Goal: Information Seeking & Learning: Learn about a topic

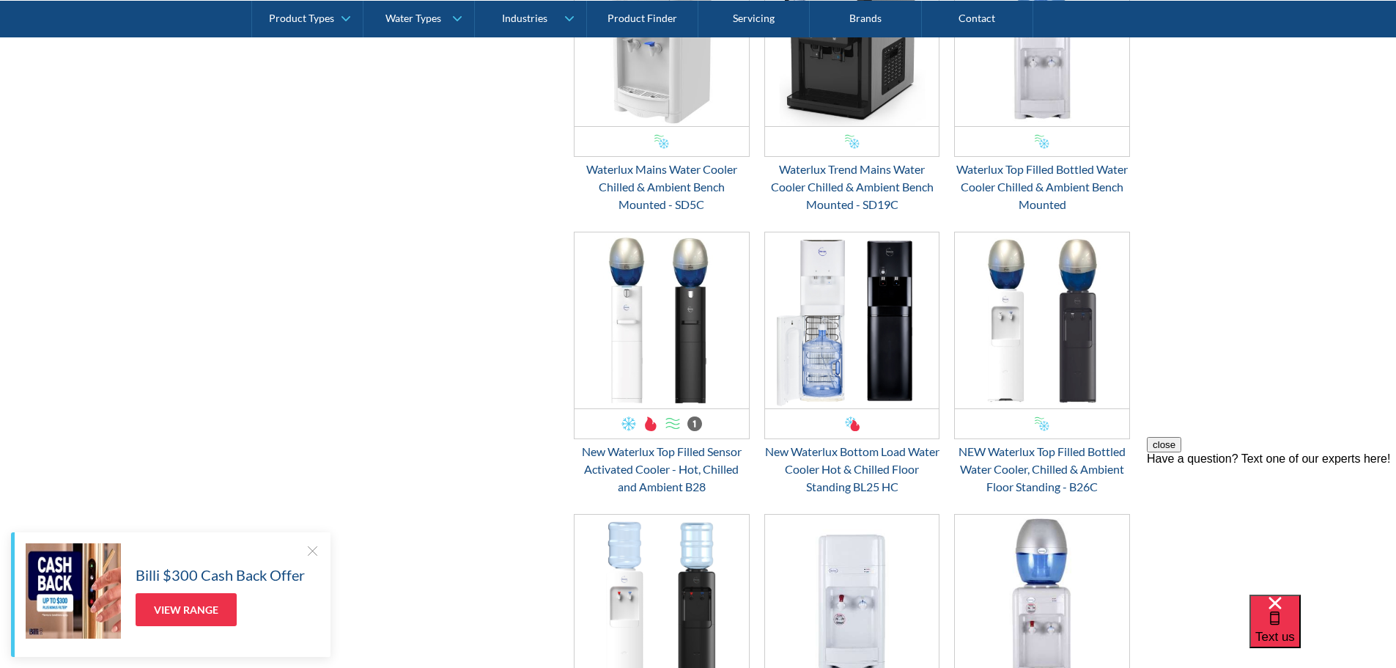
scroll to position [2784, 0]
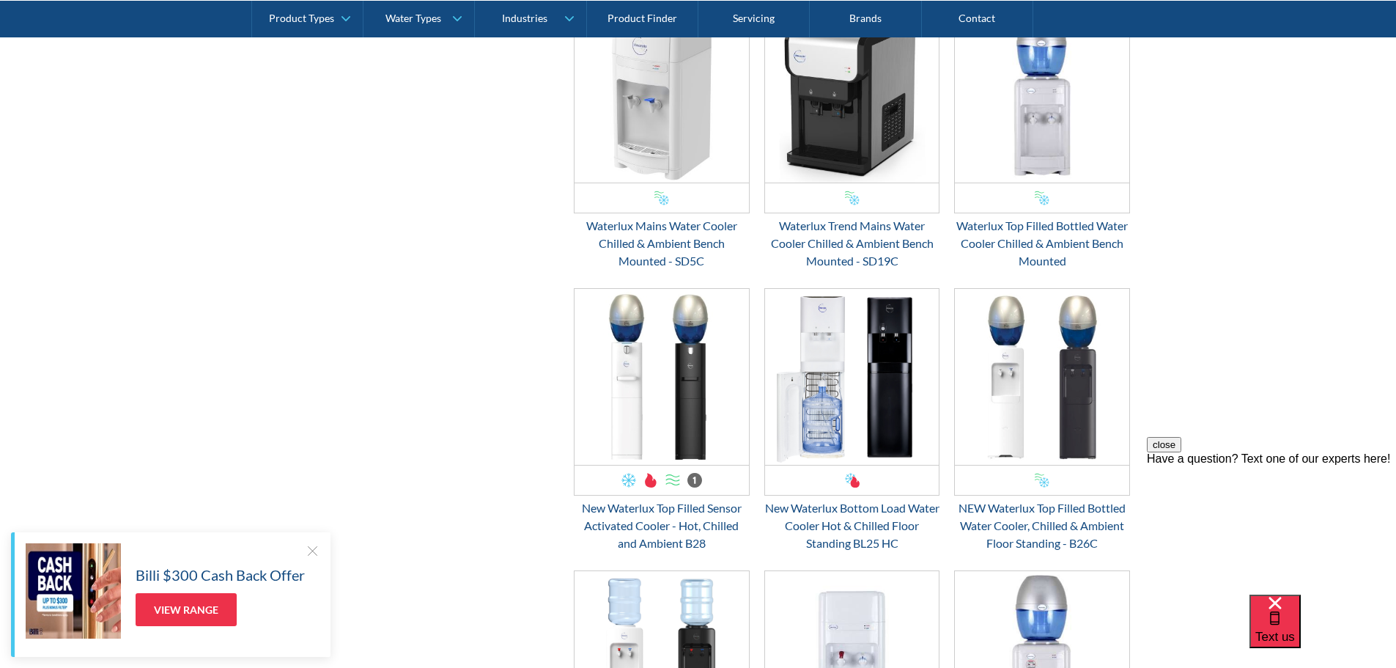
click at [1013, 213] on link "SB5C $ 0.00 OFFER: Fits Most Brands New Product Best Seller Waterlux Top Filled…" at bounding box center [1042, 138] width 176 height 264
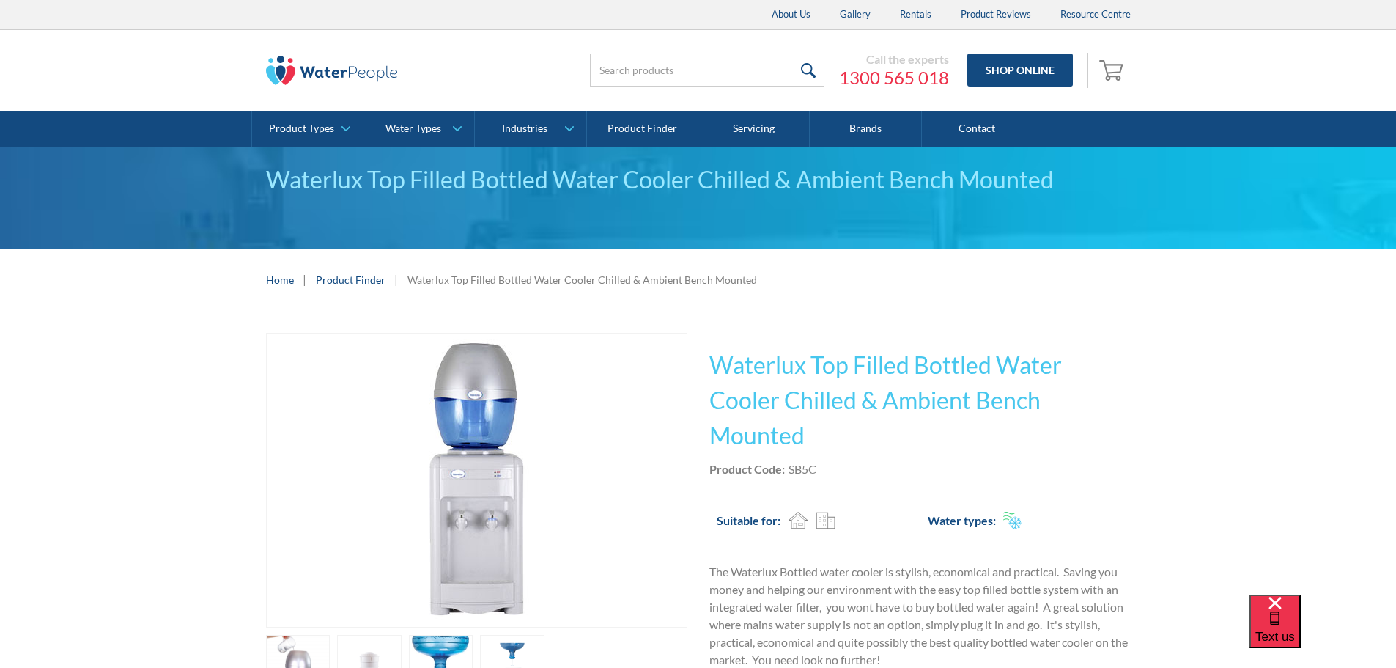
click at [487, 421] on img "open lightbox" at bounding box center [476, 479] width 293 height 293
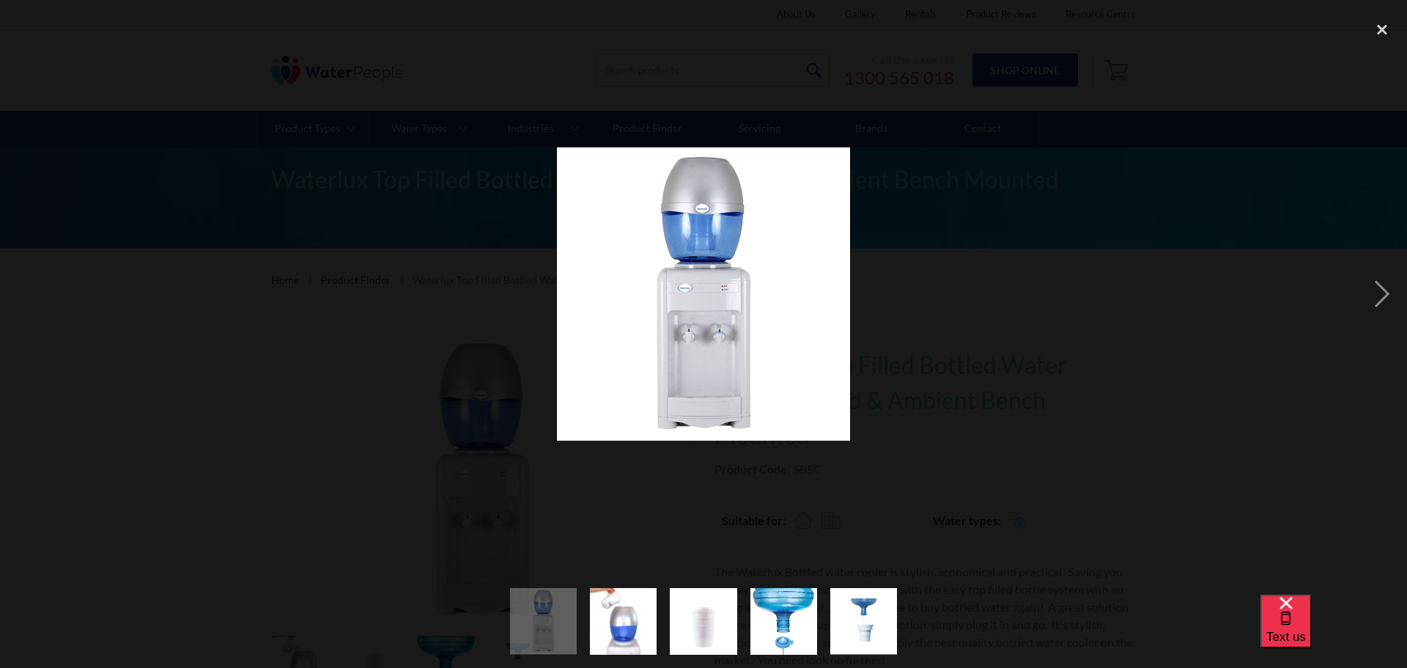
click at [1161, 208] on div at bounding box center [703, 293] width 1407 height 561
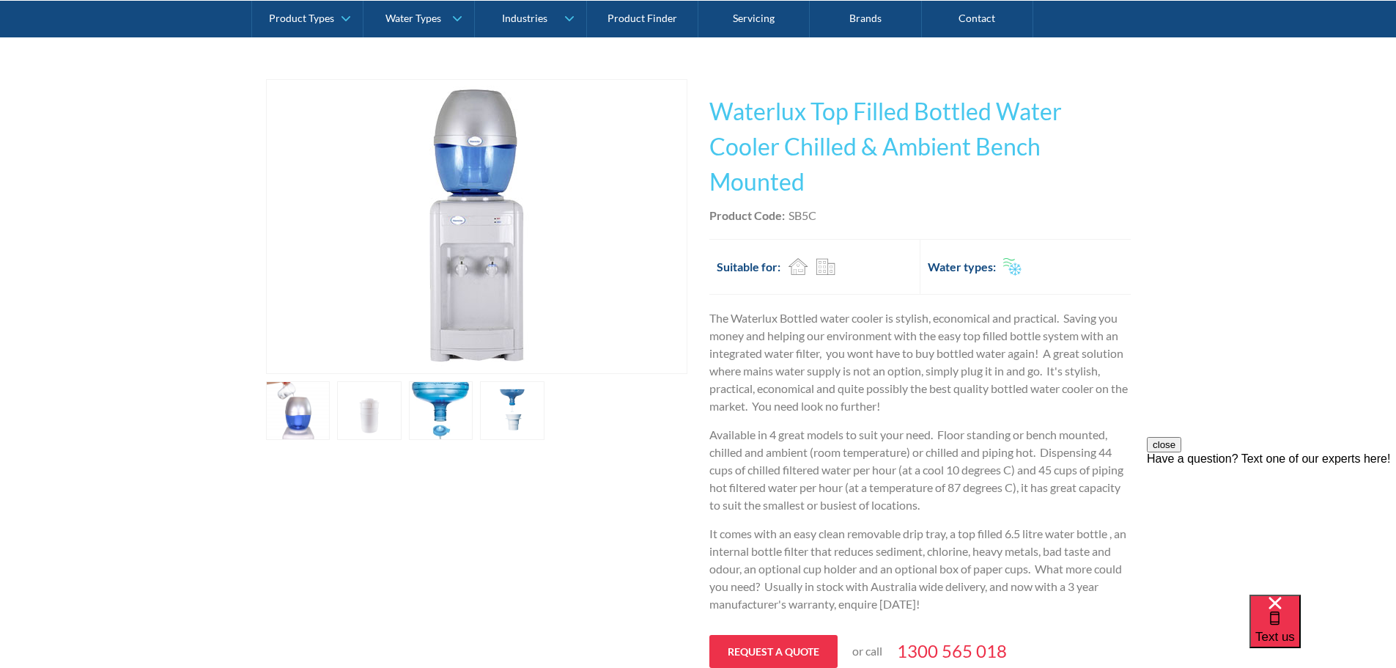
scroll to position [293, 0]
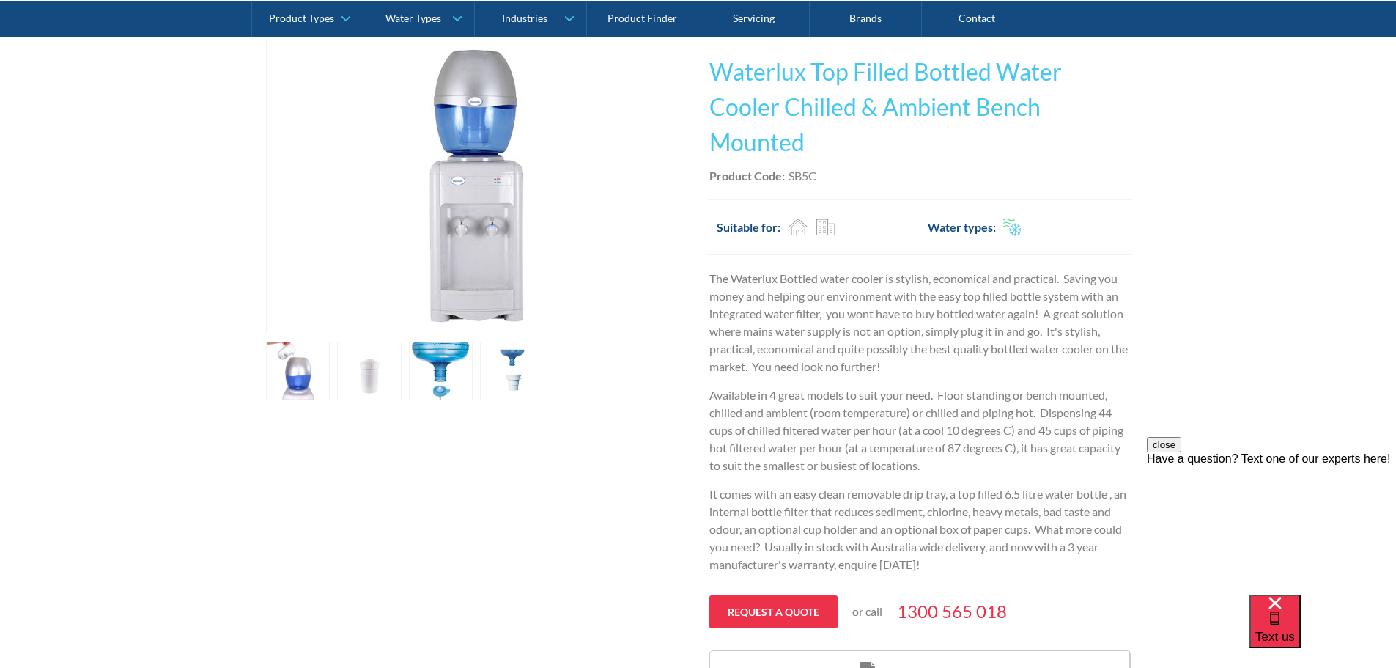
click at [295, 378] on link "open lightbox" at bounding box center [298, 370] width 64 height 59
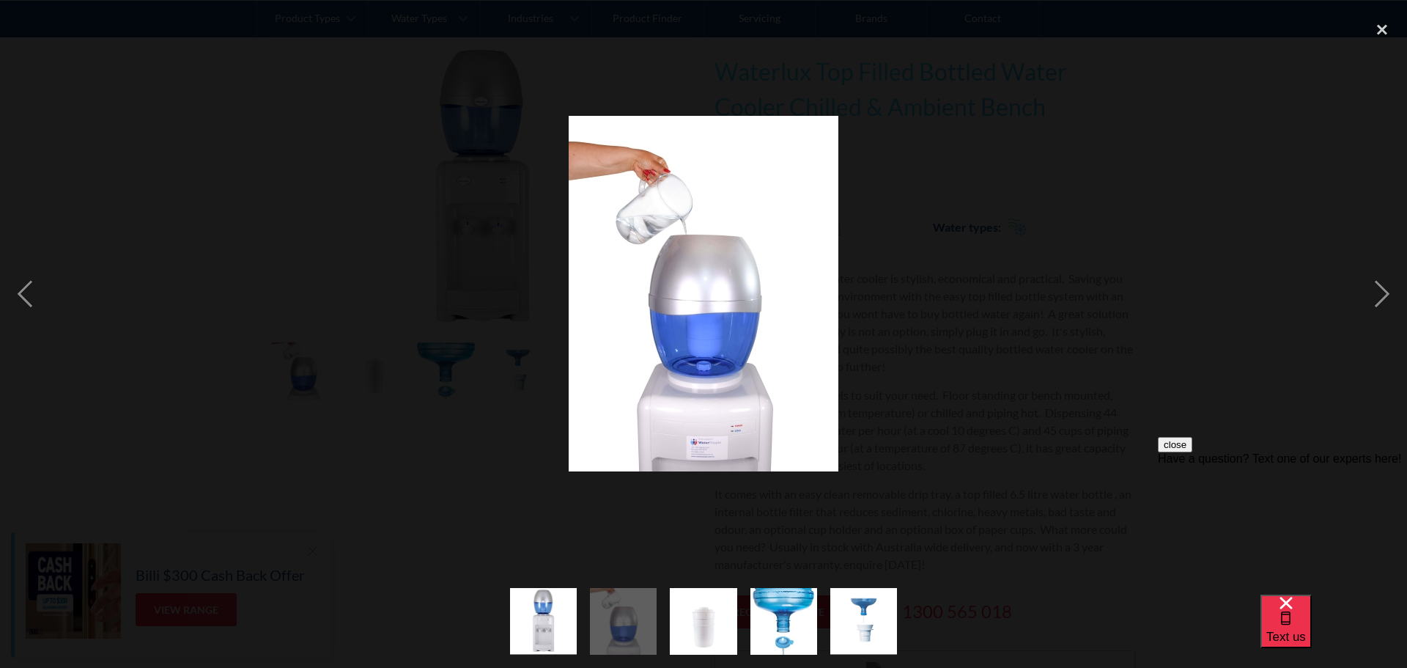
click at [692, 281] on img at bounding box center [704, 293] width 270 height 355
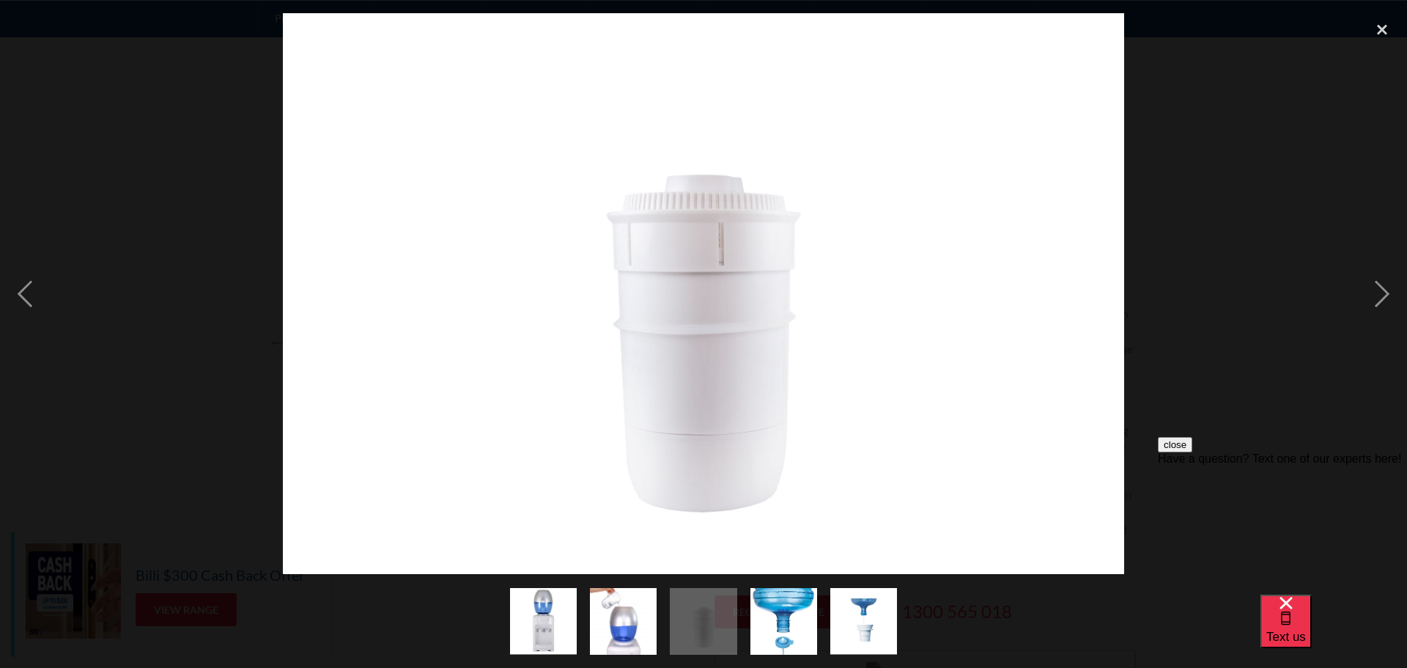
click at [710, 271] on img at bounding box center [703, 293] width 841 height 561
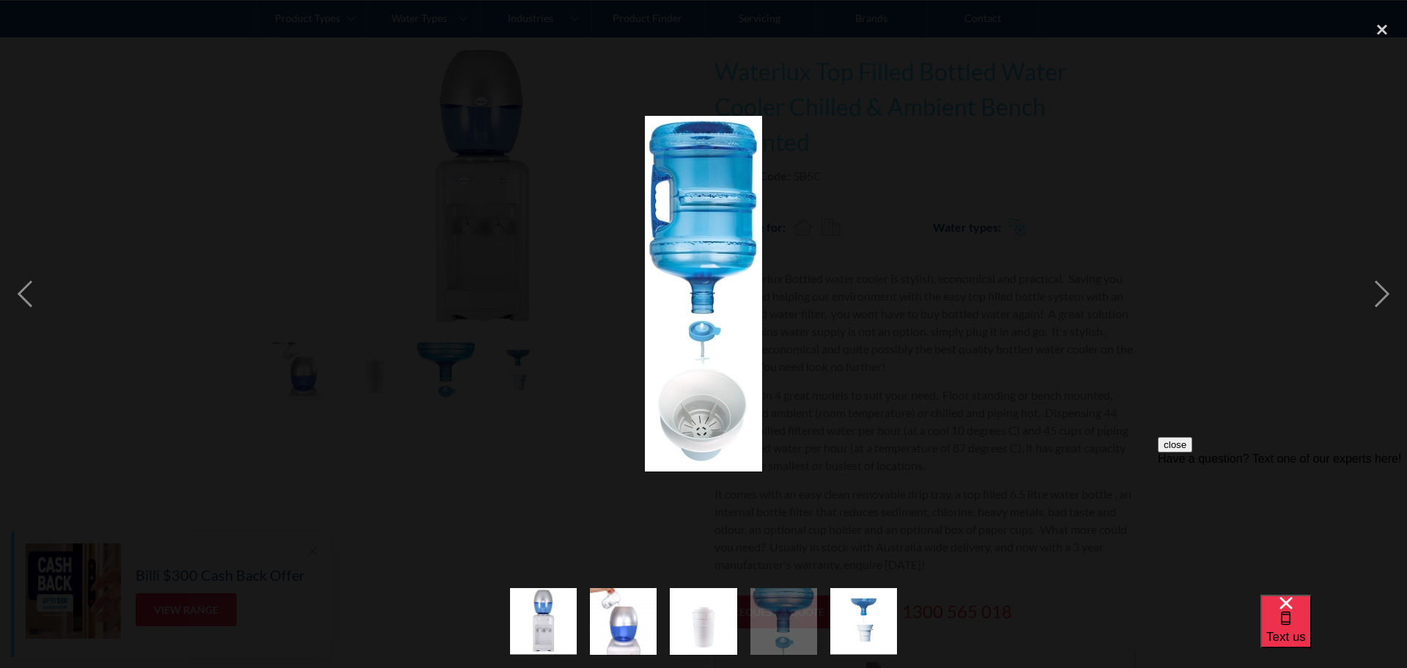
click at [710, 271] on img at bounding box center [703, 293] width 117 height 355
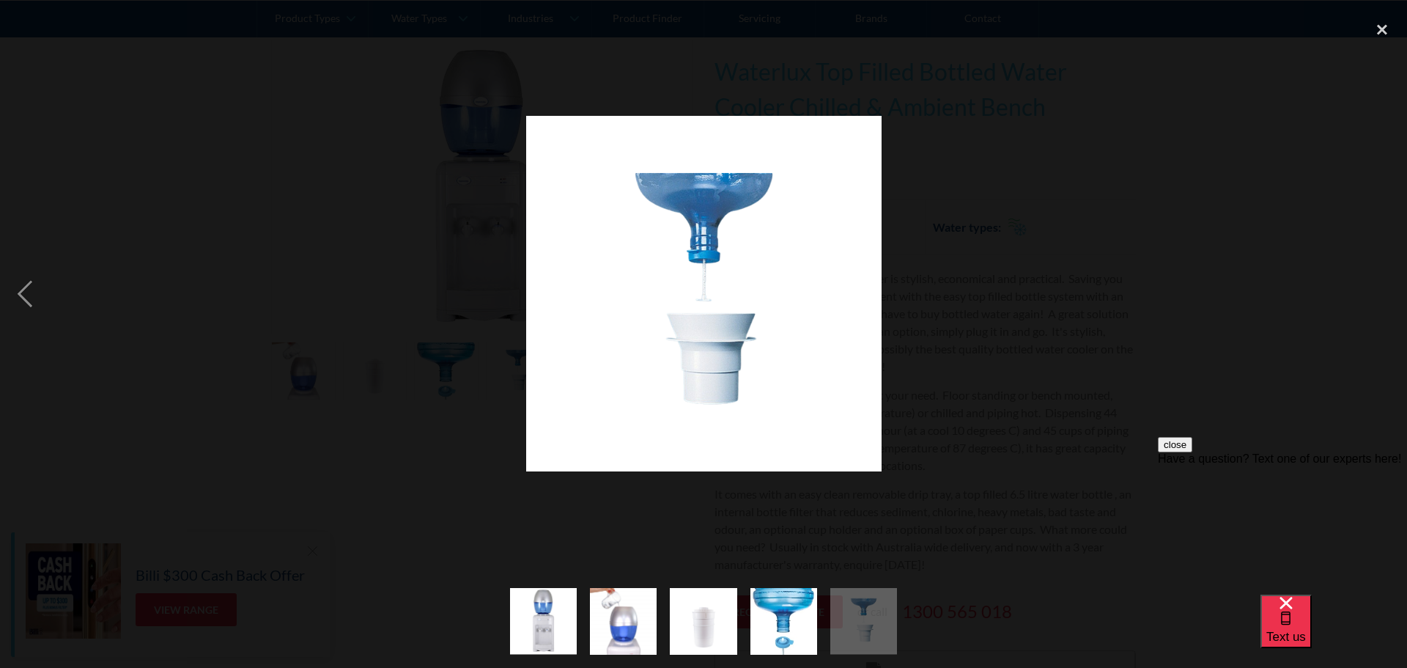
click at [710, 271] on img at bounding box center [703, 293] width 355 height 355
click at [1382, 29] on div "close lightbox" at bounding box center [1382, 29] width 50 height 32
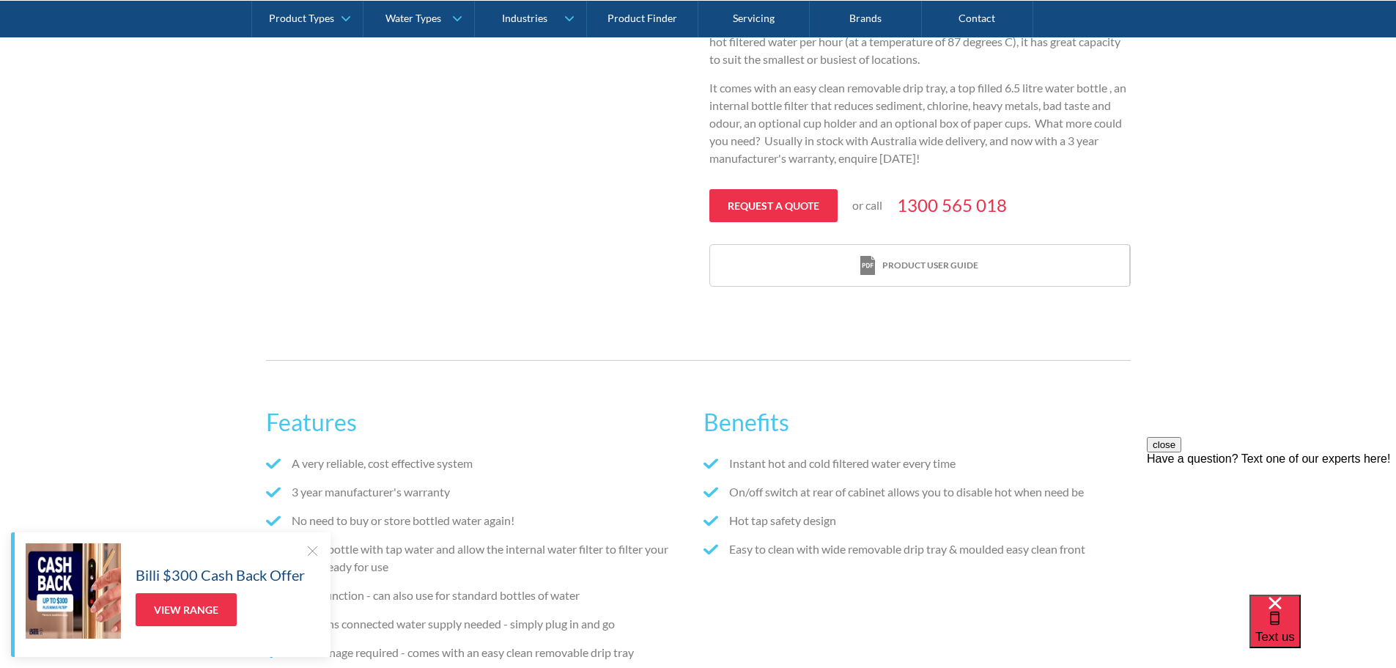
scroll to position [953, 0]
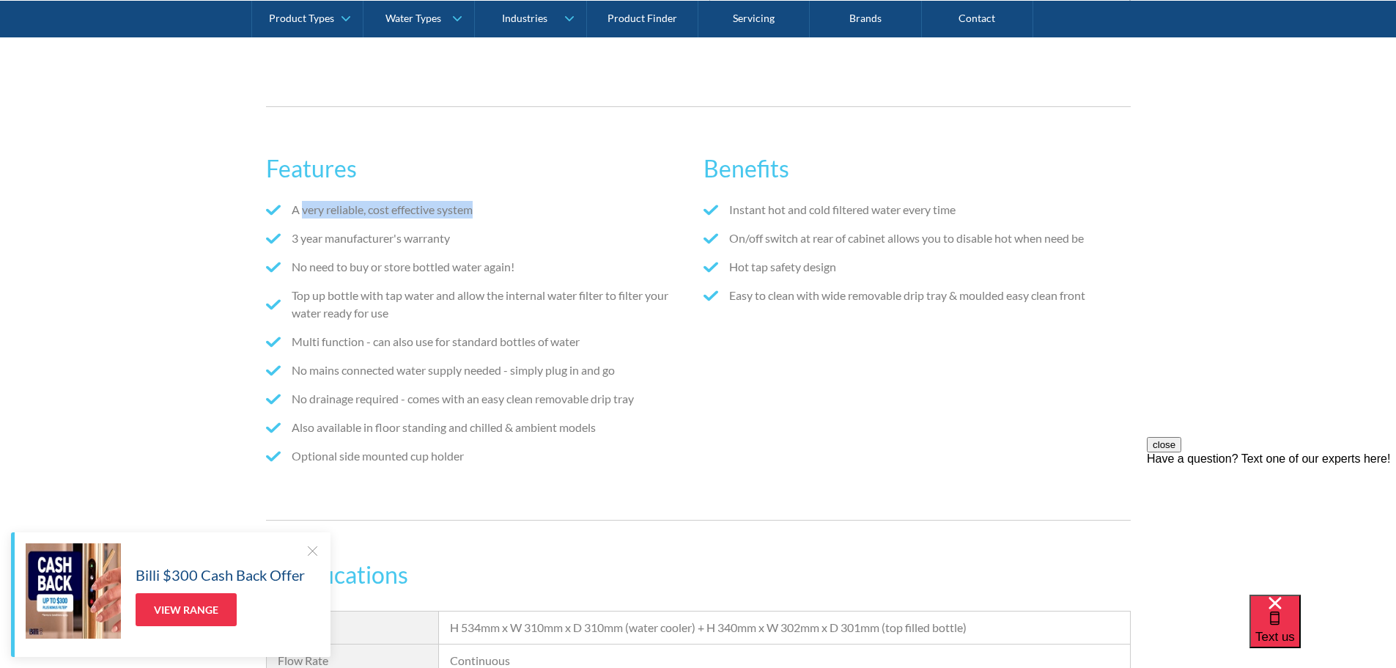
drag, startPoint x: 301, startPoint y: 210, endPoint x: 489, endPoint y: 215, distance: 188.4
click at [484, 214] on li "A very reliable, cost effective system" at bounding box center [479, 210] width 426 height 18
click at [596, 235] on li "3 year manufacturer's warranty" at bounding box center [479, 238] width 426 height 18
drag, startPoint x: 307, startPoint y: 236, endPoint x: 474, endPoint y: 248, distance: 167.5
click at [474, 248] on ul "A very reliable, cost effective system 3 year manufacturer's warranty No need t…" at bounding box center [479, 338] width 426 height 275
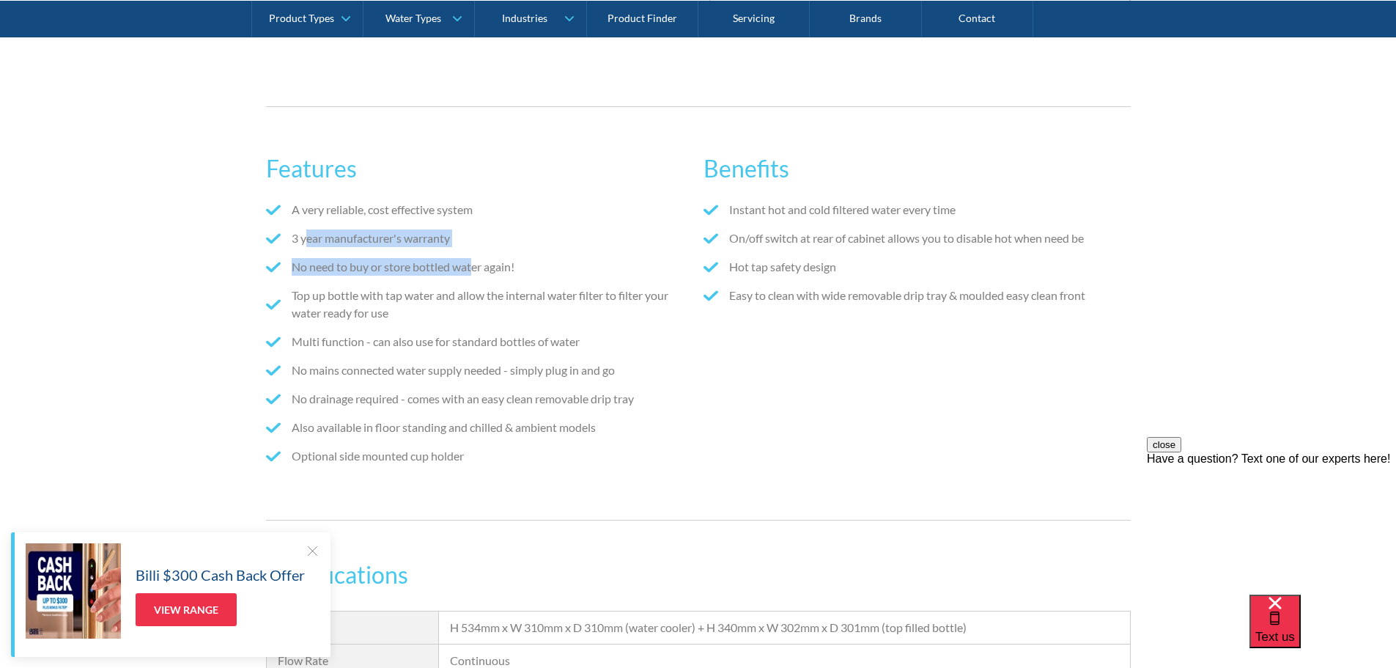
click at [325, 274] on li "No need to buy or store bottled water again!" at bounding box center [479, 267] width 426 height 18
drag, startPoint x: 333, startPoint y: 267, endPoint x: 511, endPoint y: 273, distance: 178.2
click at [511, 273] on li "No need to buy or store bottled water again!" at bounding box center [479, 267] width 426 height 18
click at [401, 284] on ul "A very reliable, cost effective system 3 year manufacturer's warranty No need t…" at bounding box center [479, 338] width 426 height 275
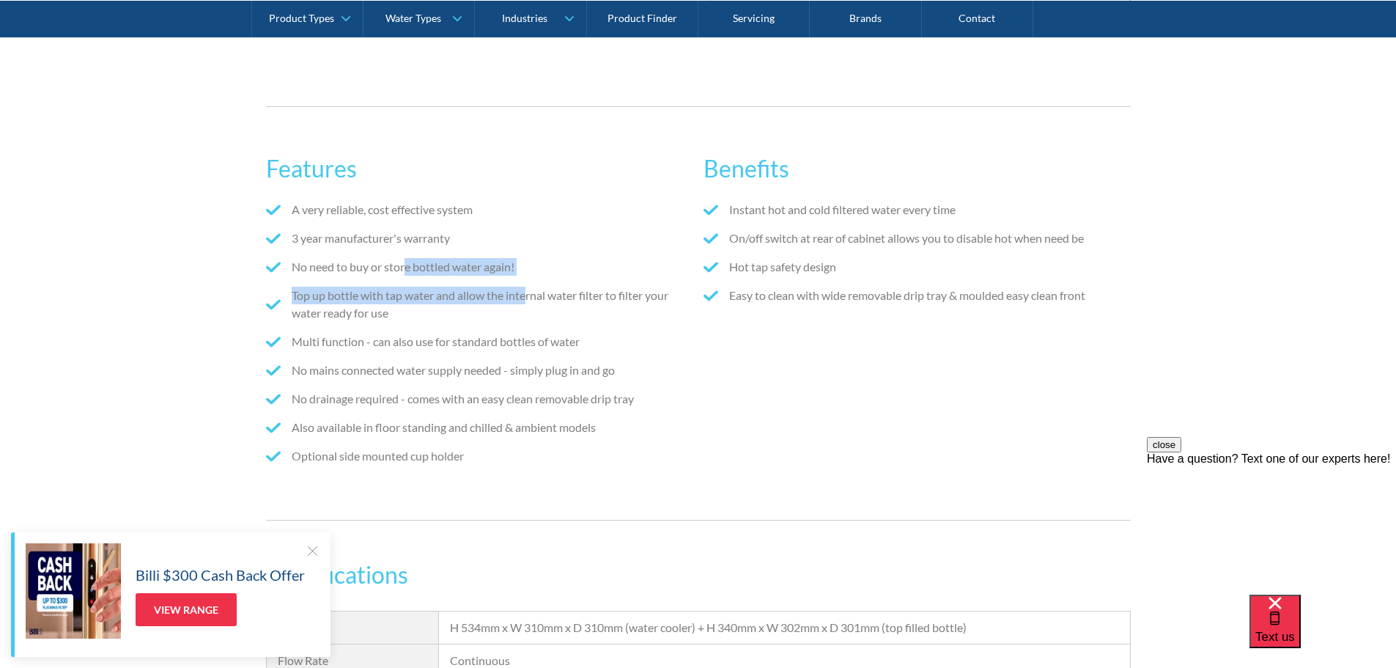
drag, startPoint x: 406, startPoint y: 267, endPoint x: 525, endPoint y: 278, distance: 120.0
click at [525, 278] on ul "A very reliable, cost effective system 3 year manufacturer's warranty No need t…" at bounding box center [479, 338] width 426 height 275
click at [407, 285] on ul "A very reliable, cost effective system 3 year manufacturer's warranty No need t…" at bounding box center [479, 338] width 426 height 275
drag, startPoint x: 305, startPoint y: 293, endPoint x: 421, endPoint y: 297, distance: 116.6
click at [421, 297] on li "Top up bottle with tap water and allow the internal water filter to filter your…" at bounding box center [479, 304] width 426 height 35
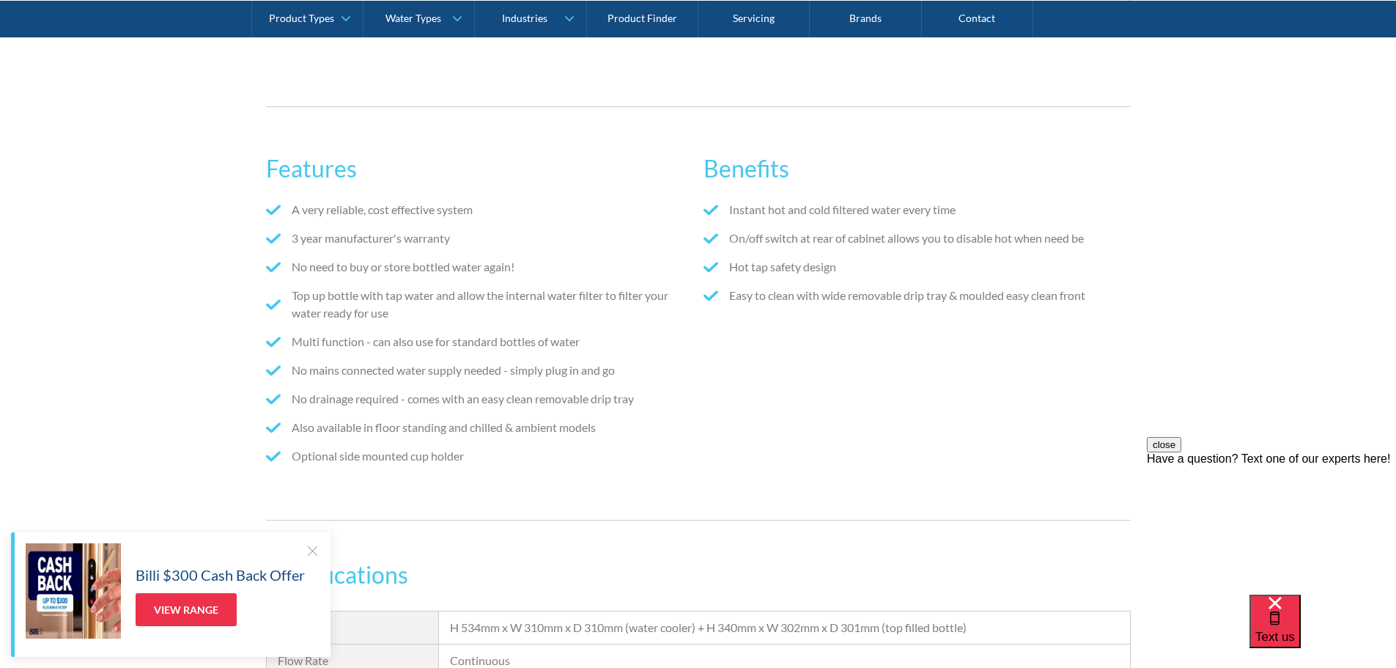
click at [465, 300] on li "Top up bottle with tap water and allow the internal water filter to filter your…" at bounding box center [479, 304] width 426 height 35
drag, startPoint x: 465, startPoint y: 295, endPoint x: 490, endPoint y: 299, distance: 26.0
click at [579, 300] on li "Top up bottle with tap water and allow the internal water filter to filter your…" at bounding box center [479, 304] width 426 height 35
click at [417, 300] on li "Top up bottle with tap water and allow the internal water filter to filter your…" at bounding box center [479, 304] width 426 height 35
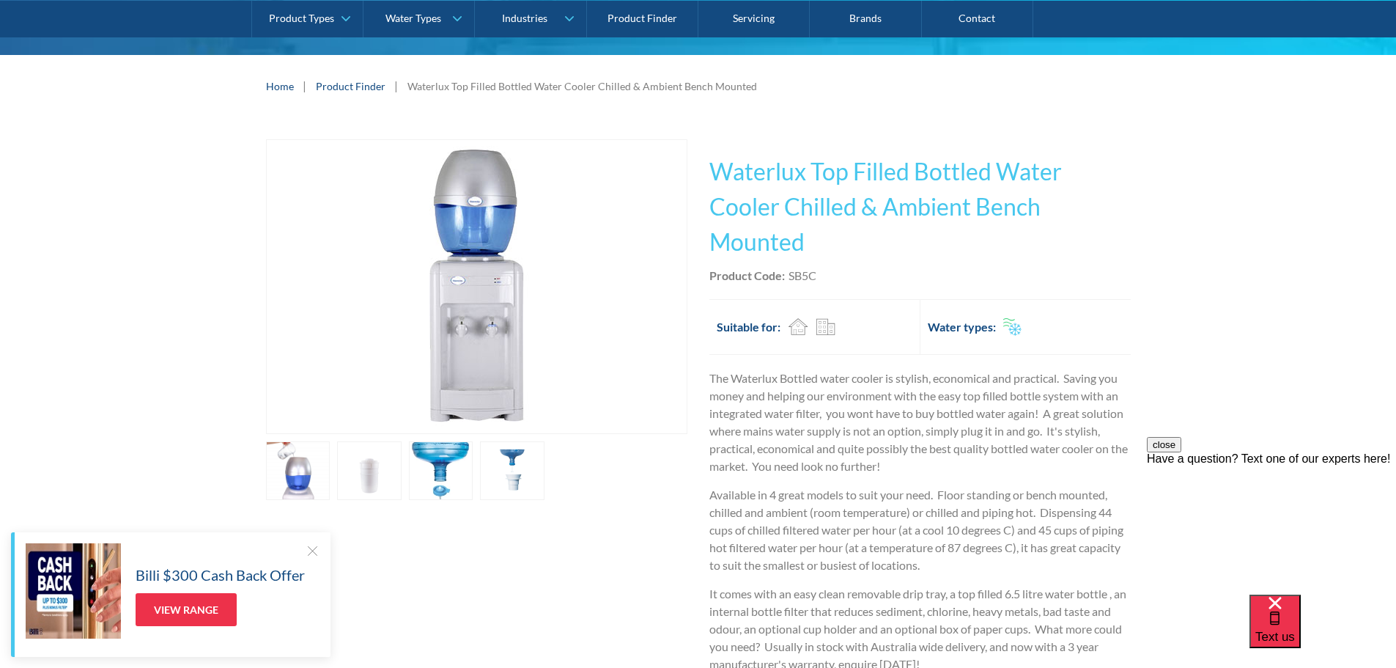
scroll to position [220, 0]
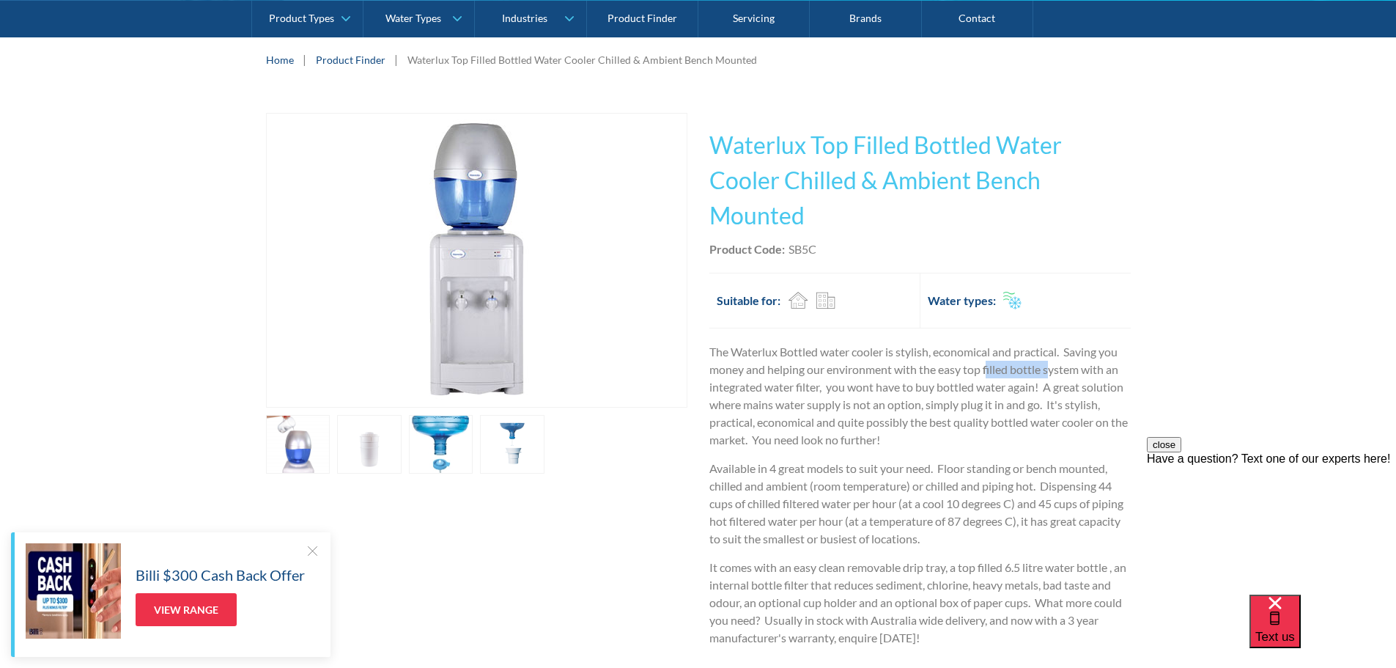
drag, startPoint x: 988, startPoint y: 374, endPoint x: 1051, endPoint y: 369, distance: 62.6
click at [1051, 369] on p "The Waterlux Bottled water cooler is stylish, economical and practical. Saving …" at bounding box center [919, 396] width 421 height 106
click at [906, 372] on p "The Waterlux Bottled water cooler is stylish, economical and practical. Saving …" at bounding box center [919, 396] width 421 height 106
drag, startPoint x: 728, startPoint y: 388, endPoint x: 862, endPoint y: 386, distance: 134.1
click at [862, 386] on p "The Waterlux Bottled water cooler is stylish, economical and practical. Saving …" at bounding box center [919, 396] width 421 height 106
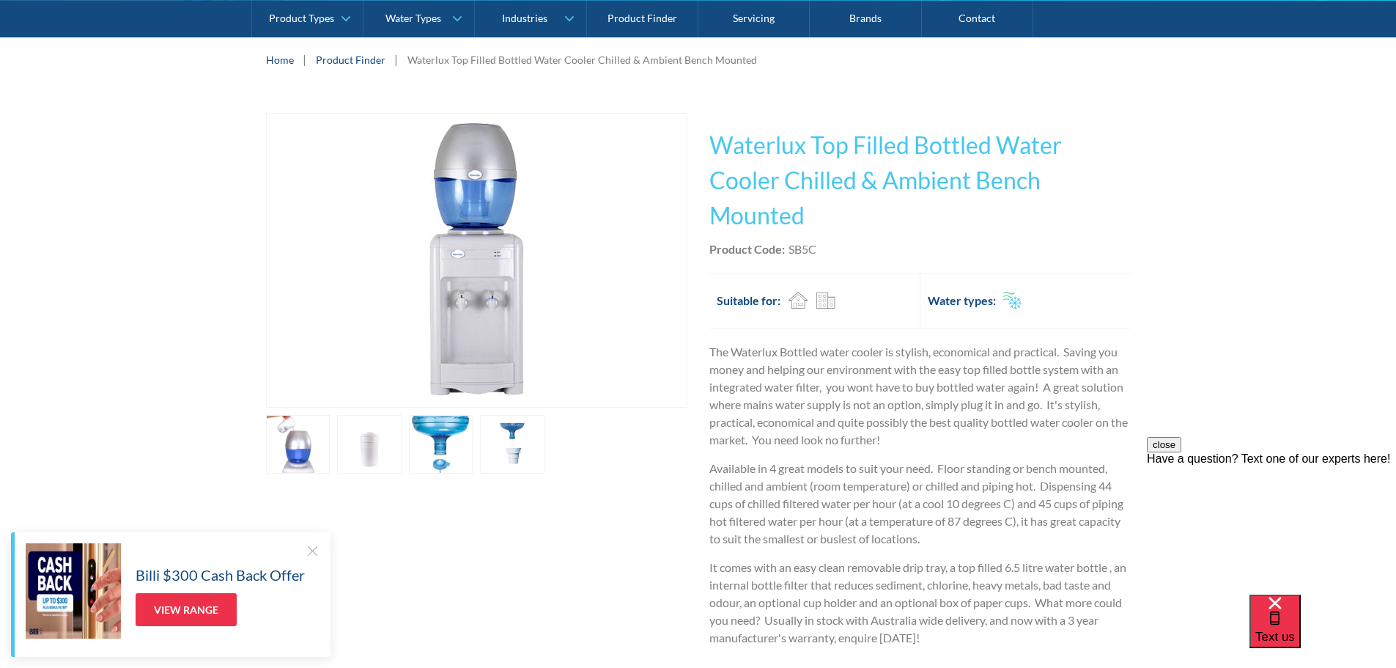
click at [887, 363] on p "The Waterlux Bottled water cooler is stylish, economical and practical. Saving …" at bounding box center [919, 396] width 421 height 106
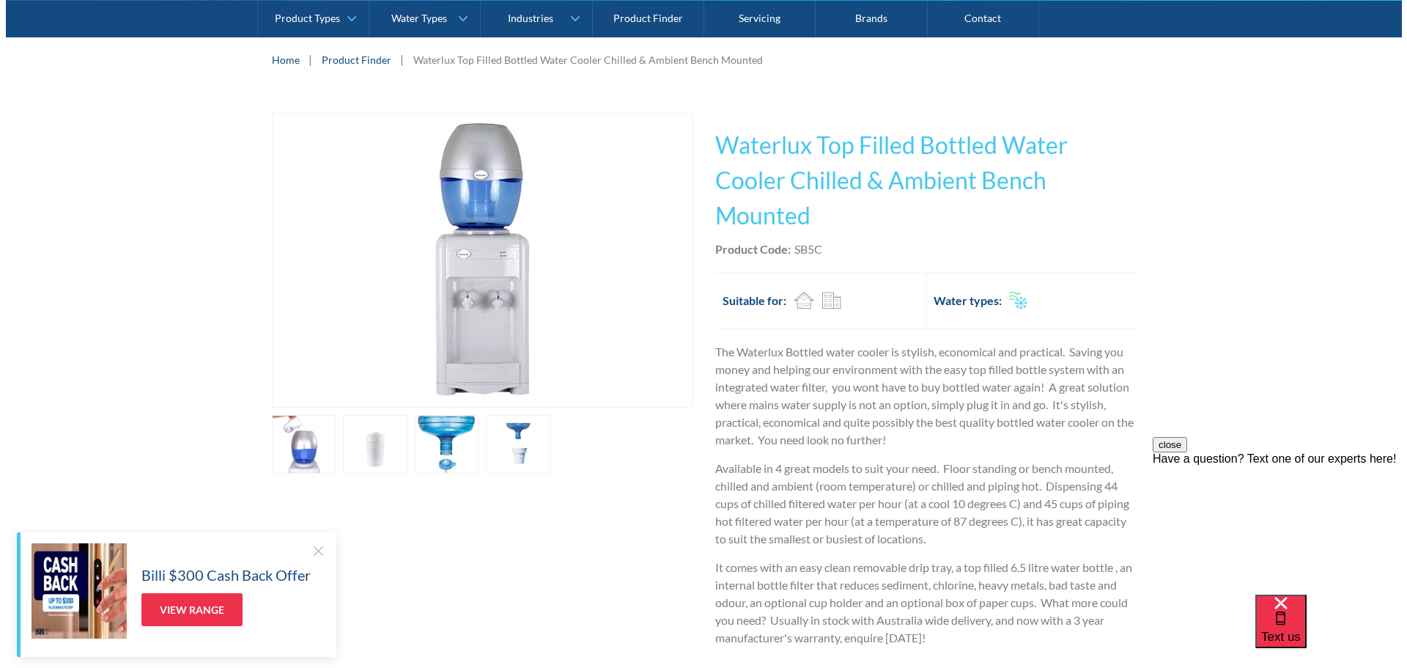
scroll to position [293, 0]
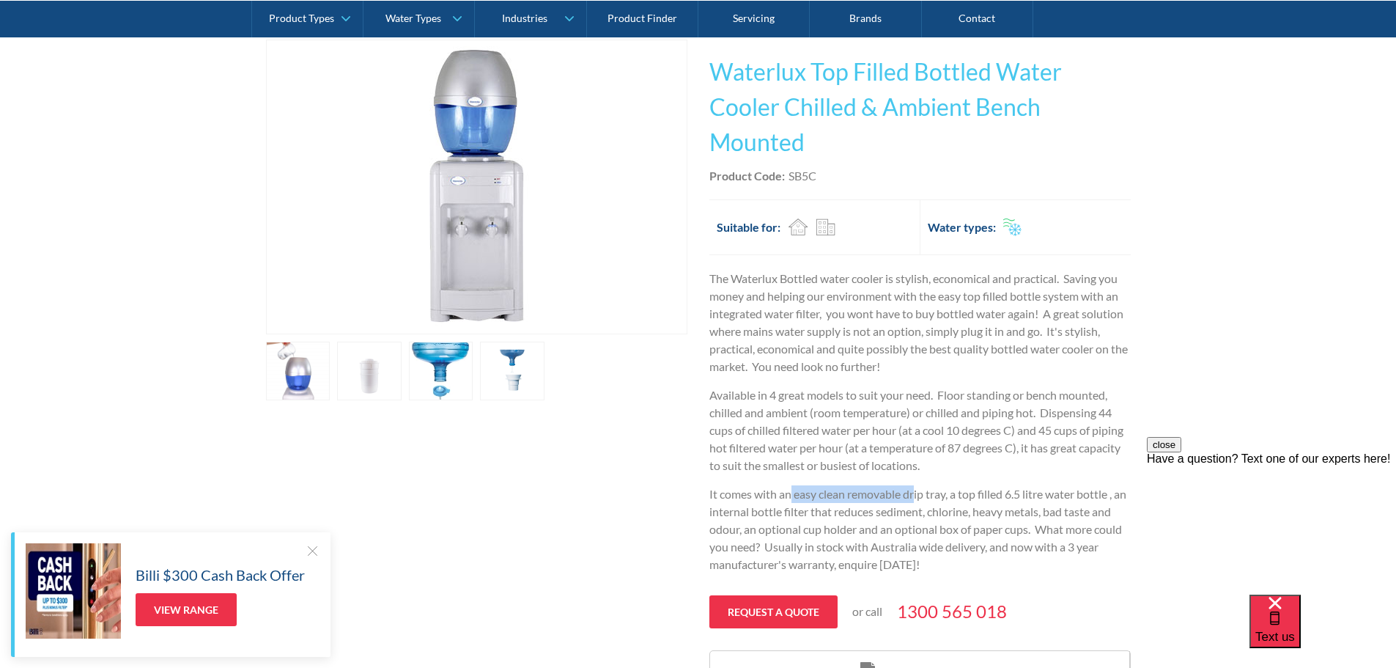
drag, startPoint x: 791, startPoint y: 490, endPoint x: 929, endPoint y: 487, distance: 137.8
click at [917, 491] on p "It comes with an easy clean removable drip tray, a top filled 6.5 litre water b…" at bounding box center [919, 529] width 421 height 88
click at [982, 420] on p "Available in 4 great models to suit your need. Floor standing or bench mounted,…" at bounding box center [919, 430] width 421 height 88
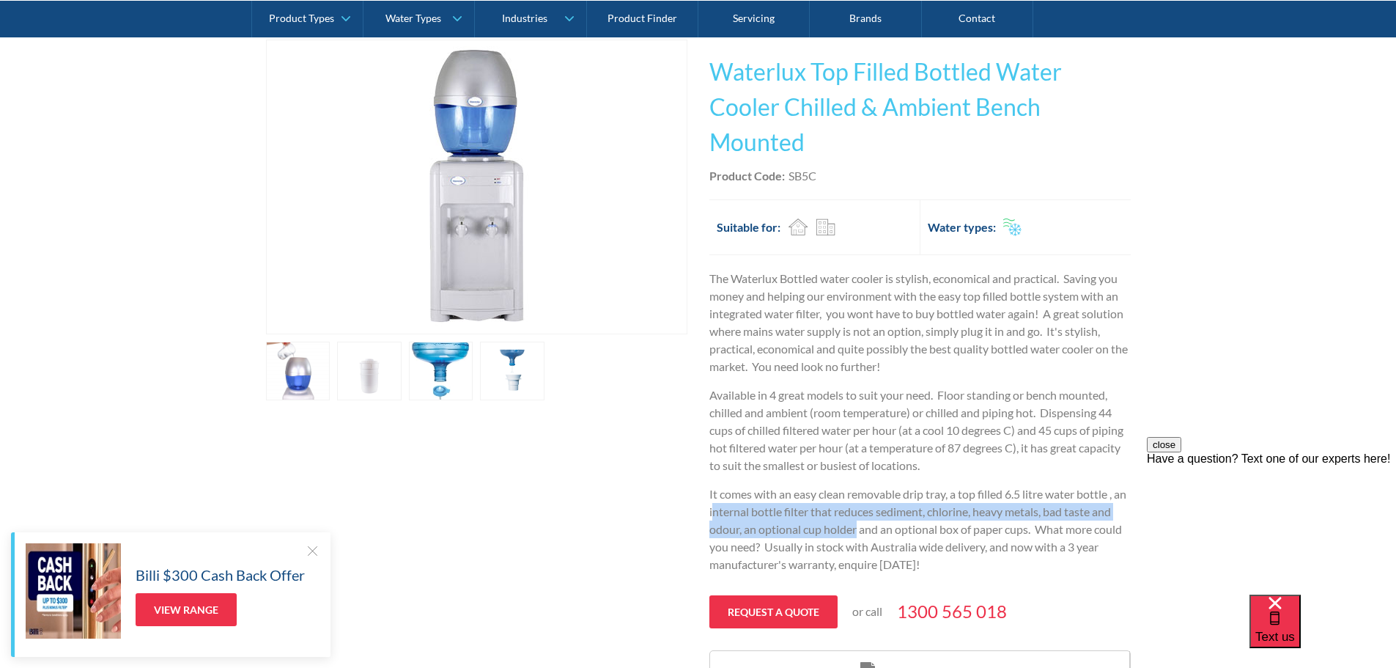
drag, startPoint x: 725, startPoint y: 511, endPoint x: 877, endPoint y: 530, distance: 152.8
click at [877, 530] on p "It comes with an easy clean removable drip tray, a top filled 6.5 litre water b…" at bounding box center [919, 529] width 421 height 88
click at [955, 519] on p "It comes with an easy clean removable drip tray, a top filled 6.5 litre water b…" at bounding box center [919, 529] width 421 height 88
drag, startPoint x: 972, startPoint y: 513, endPoint x: 1082, endPoint y: 518, distance: 110.0
click at [1082, 518] on p "It comes with an easy clean removable drip tray, a top filled 6.5 litre water b…" at bounding box center [919, 529] width 421 height 88
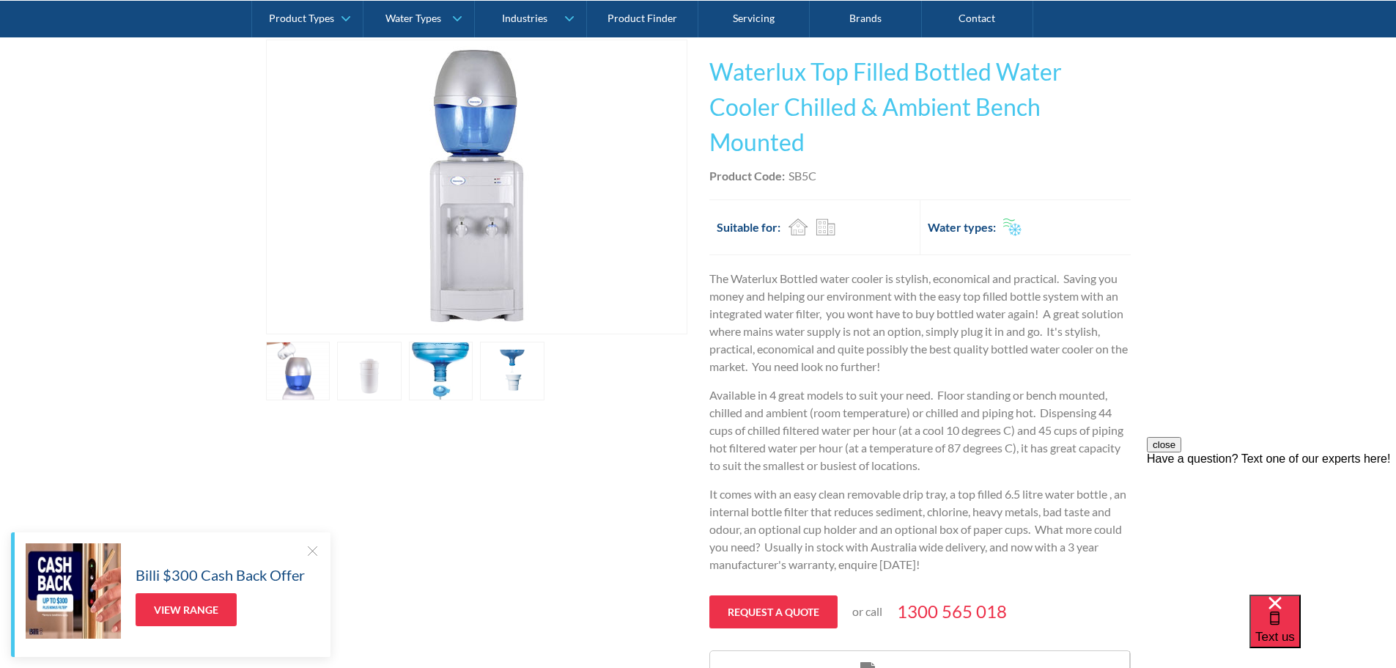
click at [1009, 543] on p "It comes with an easy clean removable drip tray, a top filled 6.5 litre water b…" at bounding box center [919, 529] width 421 height 88
click at [964, 495] on p "It comes with an easy clean removable drip tray, a top filled 6.5 litre water b…" at bounding box center [919, 529] width 421 height 88
click at [1009, 495] on p "It comes with an easy clean removable drip tray, a top filled 6.5 litre water b…" at bounding box center [919, 529] width 421 height 88
click at [474, 142] on img "open lightbox" at bounding box center [476, 186] width 293 height 293
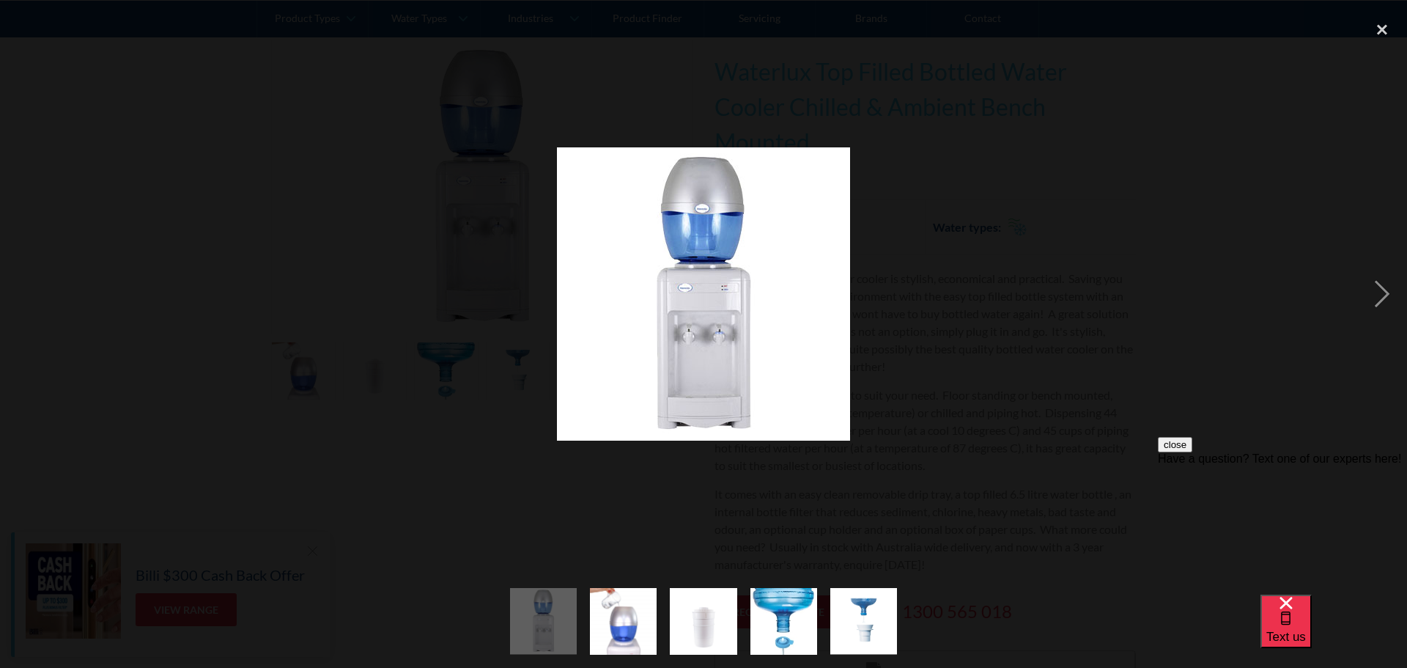
click at [706, 232] on img at bounding box center [703, 293] width 293 height 293
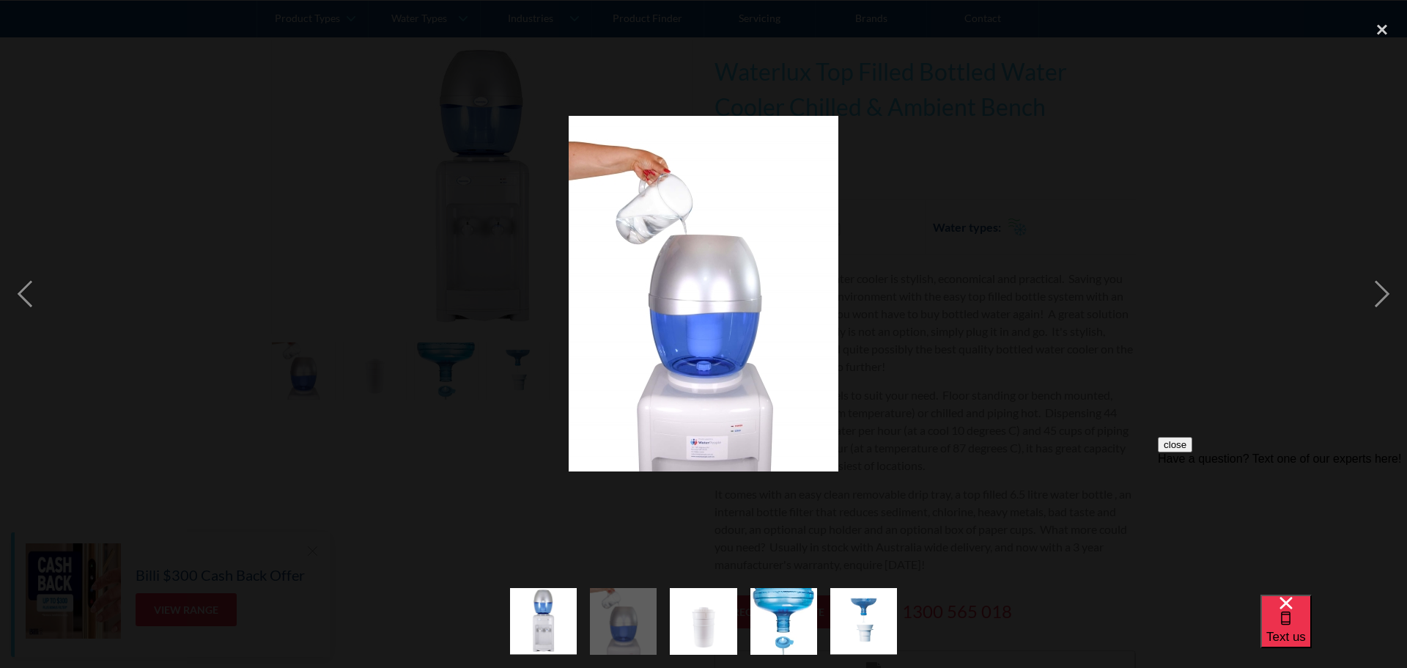
click at [715, 281] on img at bounding box center [704, 293] width 270 height 355
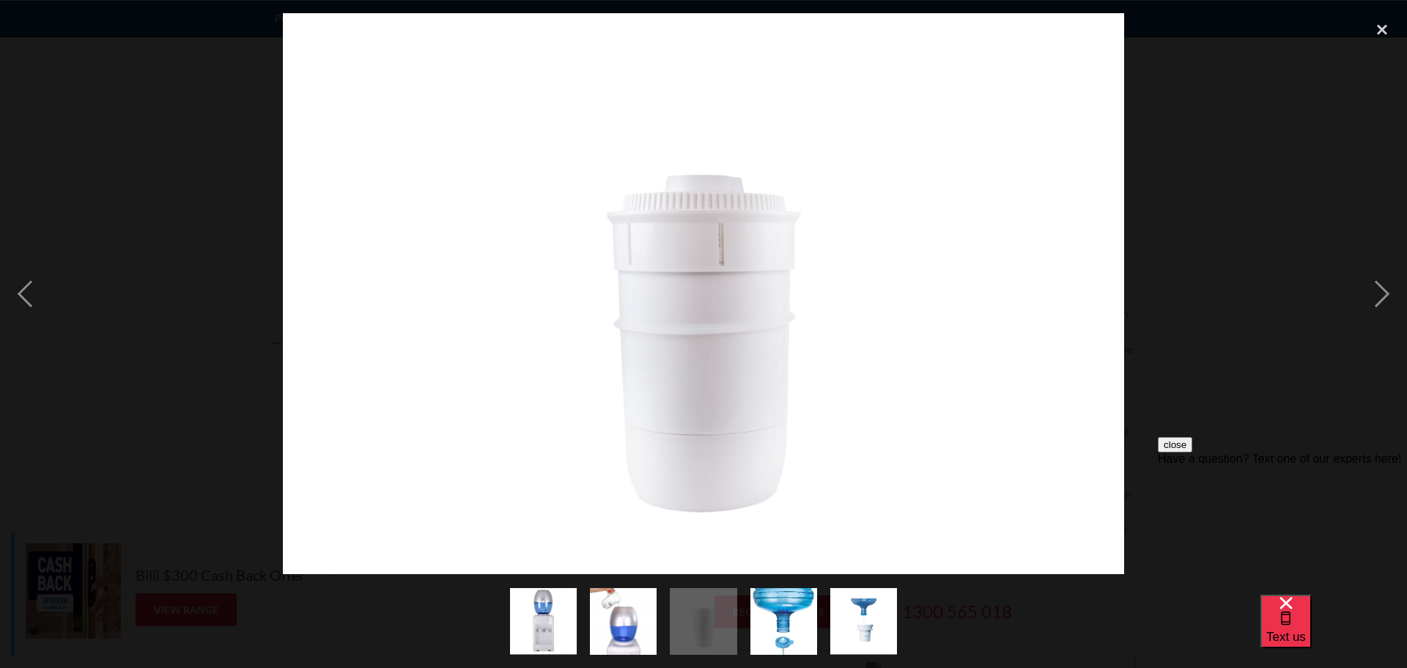
click at [715, 281] on img at bounding box center [703, 293] width 841 height 561
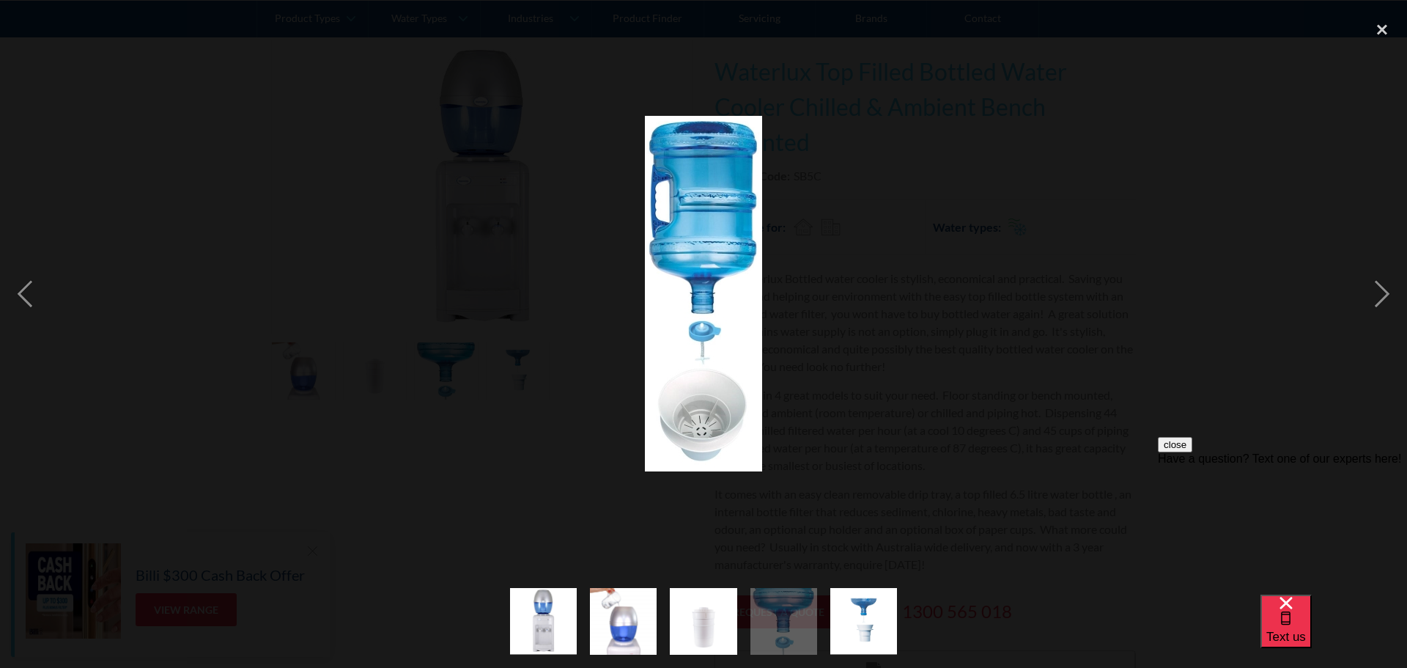
click at [723, 280] on img at bounding box center [703, 293] width 117 height 355
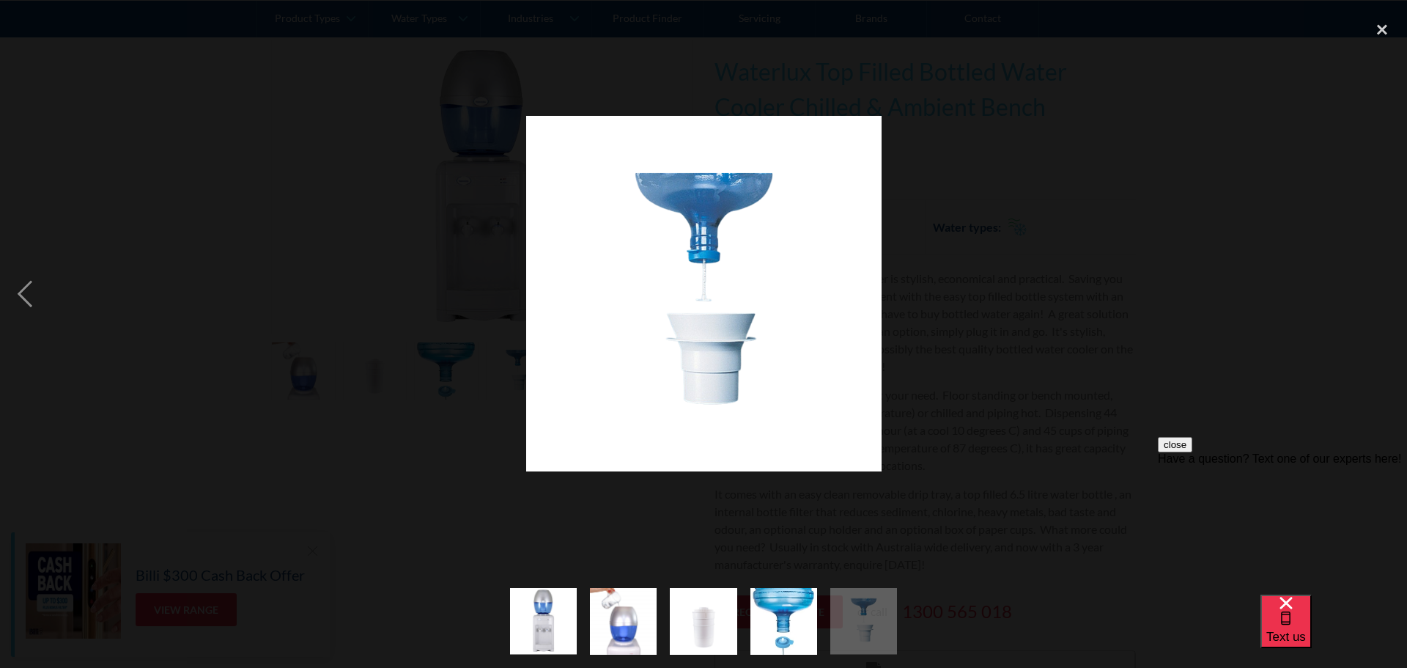
click at [723, 280] on img at bounding box center [703, 293] width 355 height 355
click at [969, 282] on div at bounding box center [703, 293] width 1407 height 561
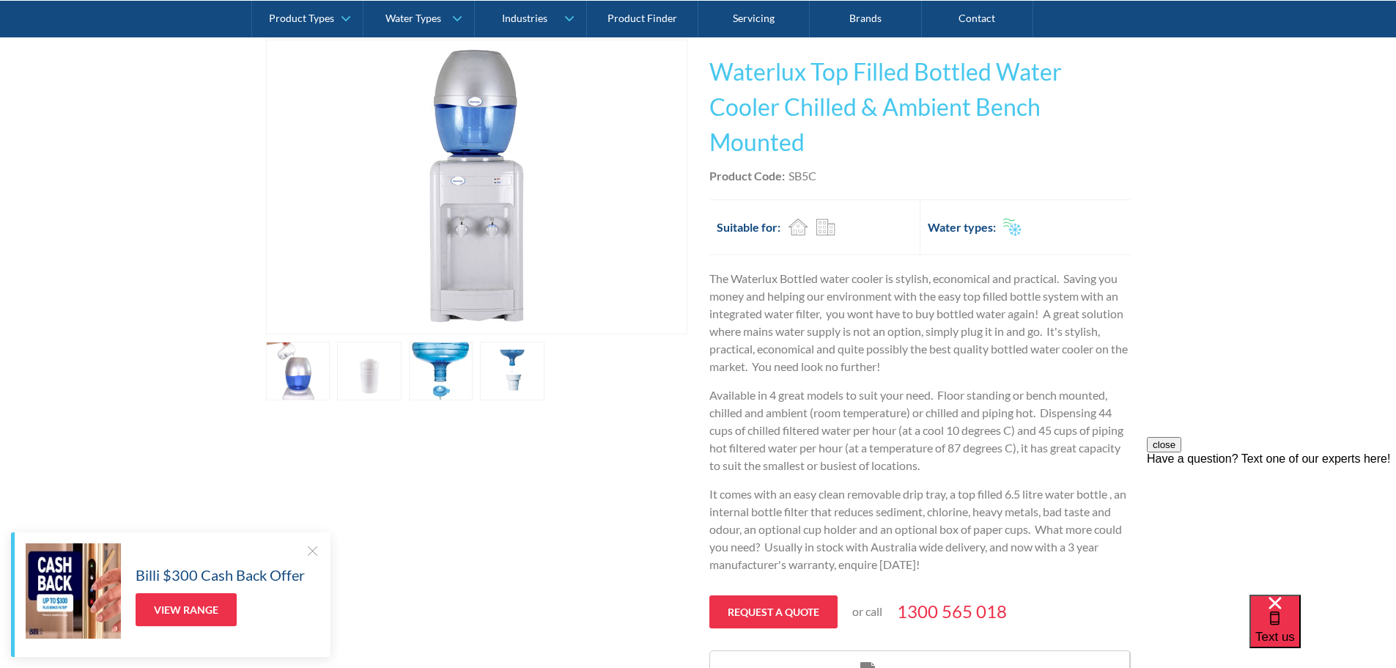
click at [330, 374] on link "open lightbox" at bounding box center [298, 370] width 64 height 59
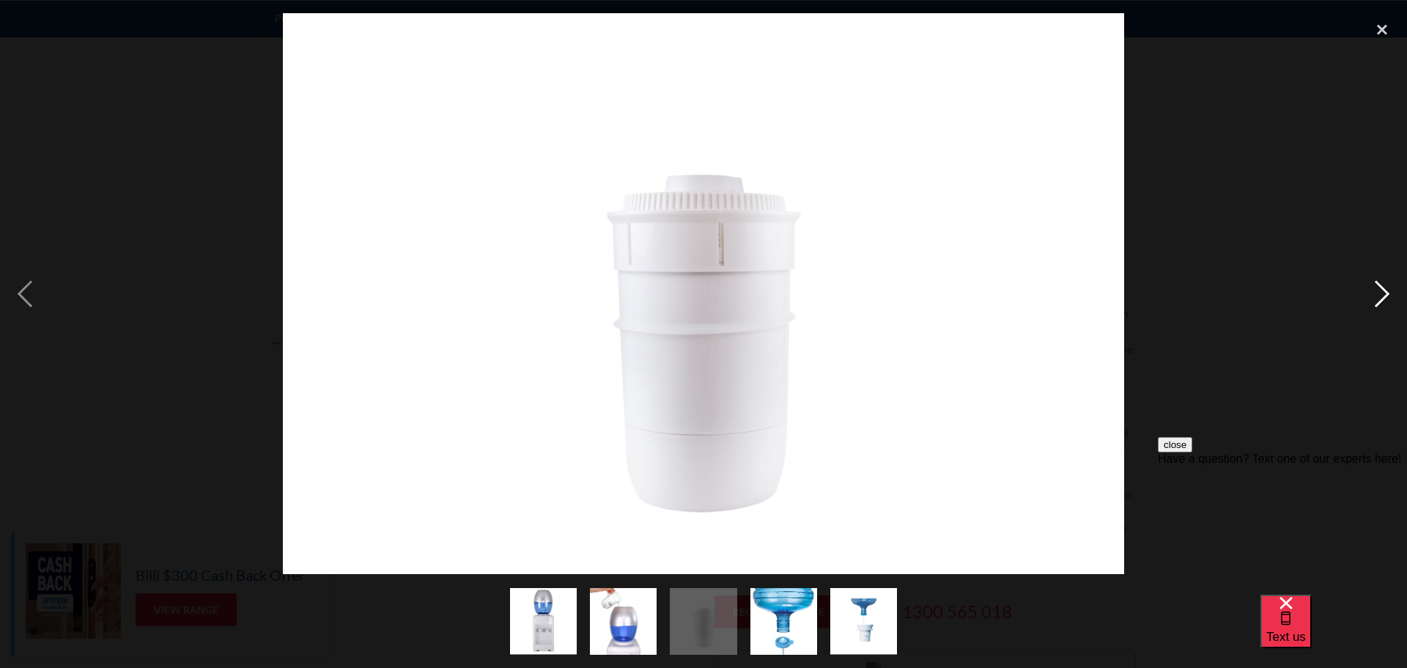
click at [1375, 276] on div "next image" at bounding box center [1382, 293] width 50 height 561
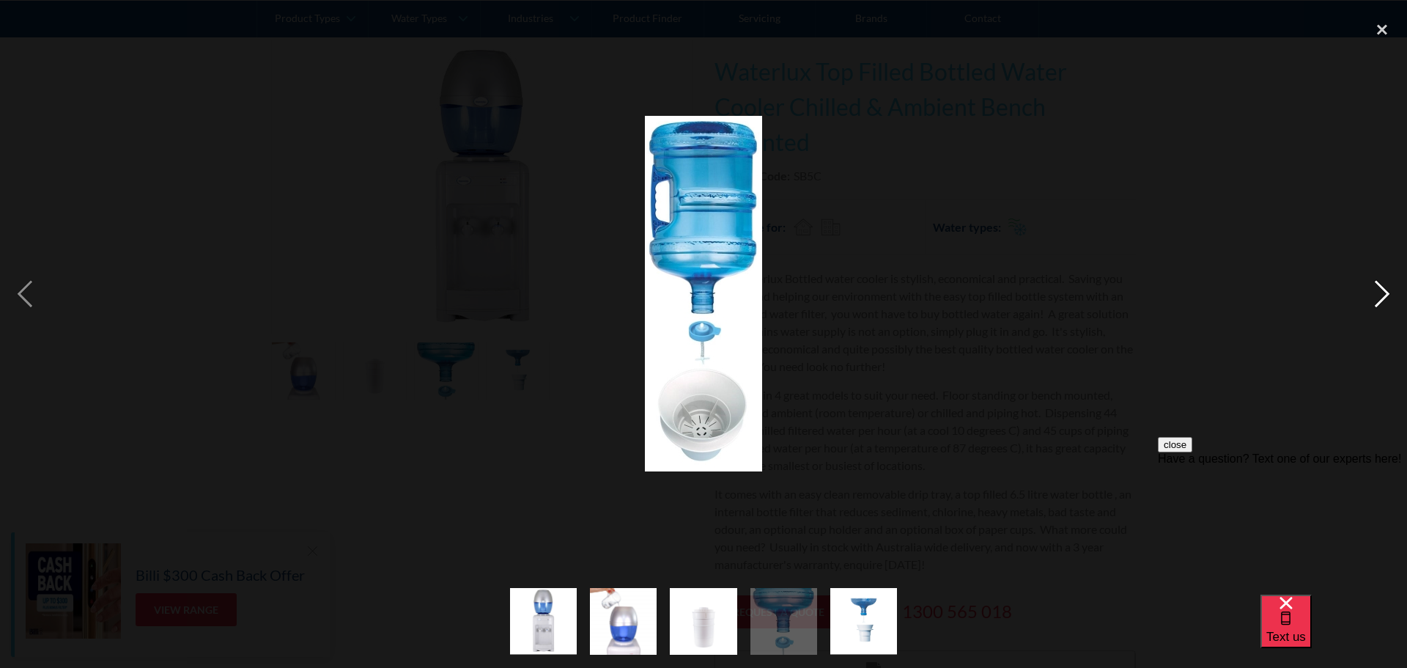
click at [1375, 276] on div "next image" at bounding box center [1382, 293] width 50 height 561
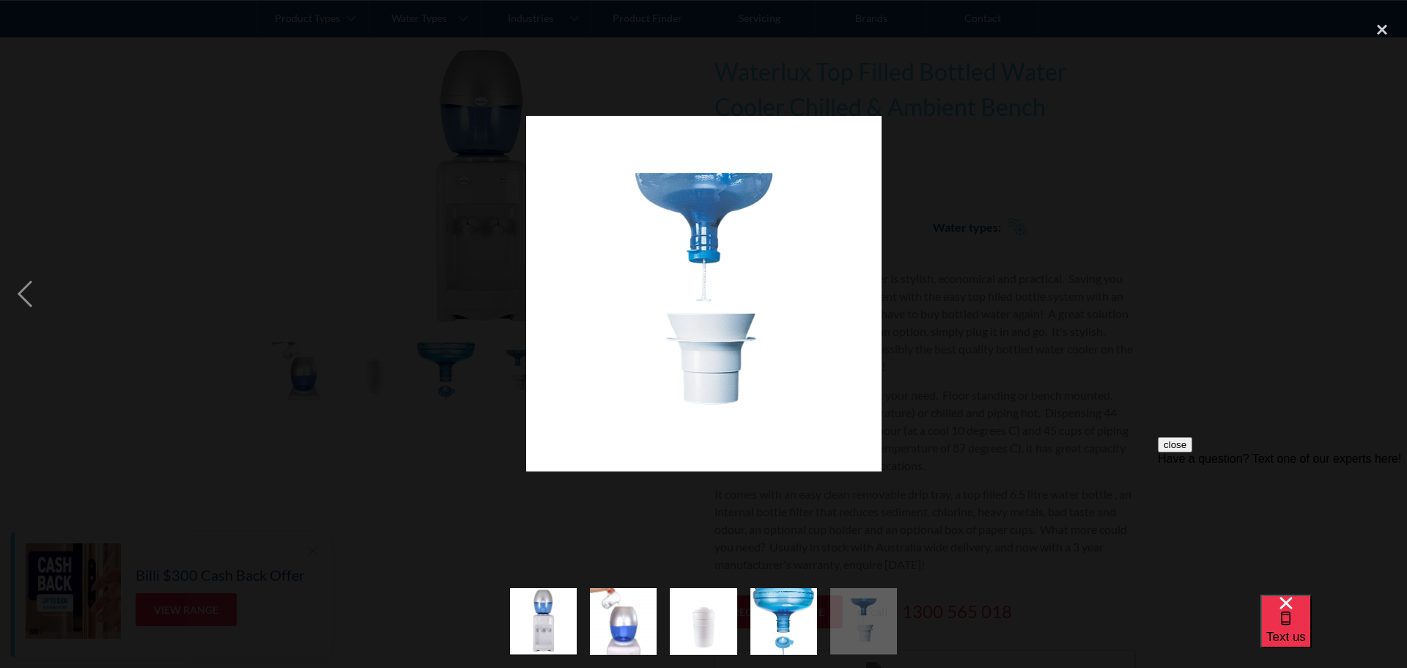
click at [1375, 276] on div "next image" at bounding box center [1382, 293] width 50 height 561
click at [1391, 287] on div "next image" at bounding box center [1382, 293] width 50 height 561
click at [1383, 31] on div "close lightbox" at bounding box center [1382, 29] width 50 height 32
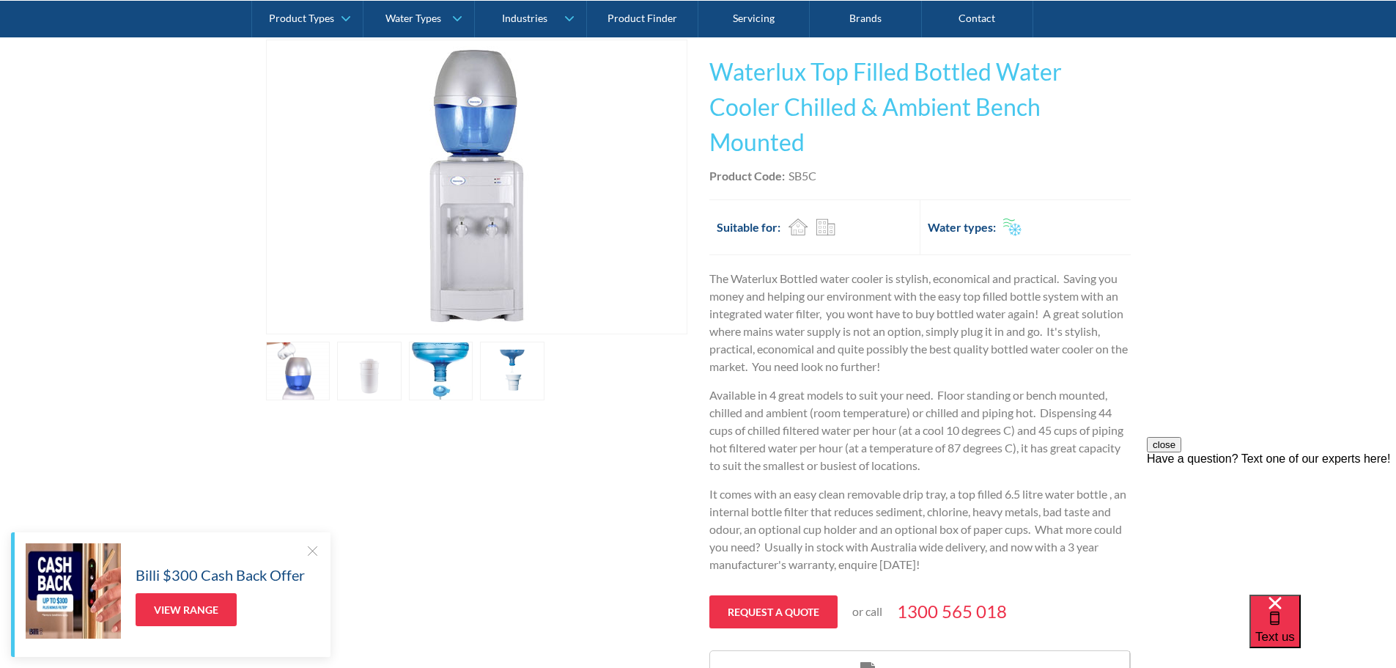
click at [297, 382] on link "open lightbox" at bounding box center [298, 370] width 64 height 59
